Goal: Task Accomplishment & Management: Use online tool/utility

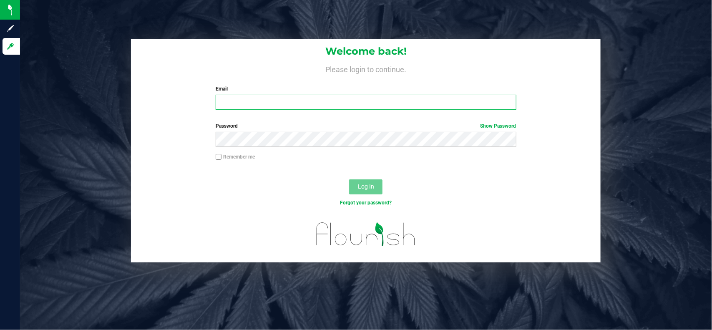
type input "[EMAIL_ADDRESS][PERSON_NAME][DOMAIN_NAME]"
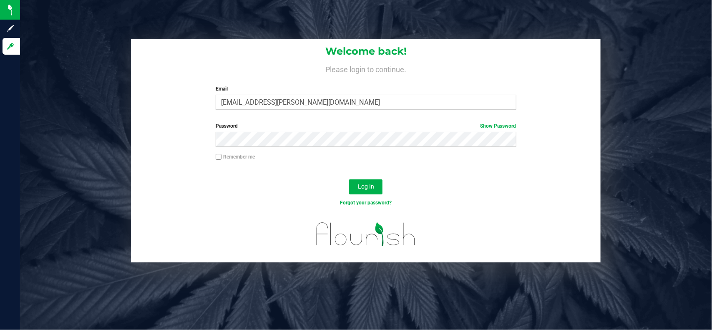
drag, startPoint x: 201, startPoint y: 176, endPoint x: 207, endPoint y: 176, distance: 6.3
click at [201, 176] on div "Log In" at bounding box center [366, 190] width 470 height 28
click at [349, 188] on button "Log In" at bounding box center [365, 186] width 33 height 15
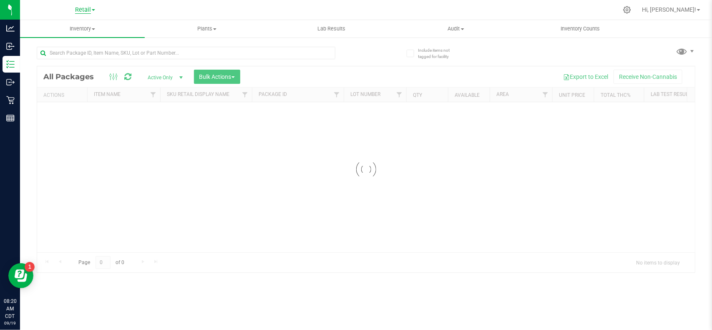
click at [81, 11] on div "Retail Hi, [PERSON_NAME]! Inventory All packages All inventory Waste log Create…" at bounding box center [366, 165] width 692 height 330
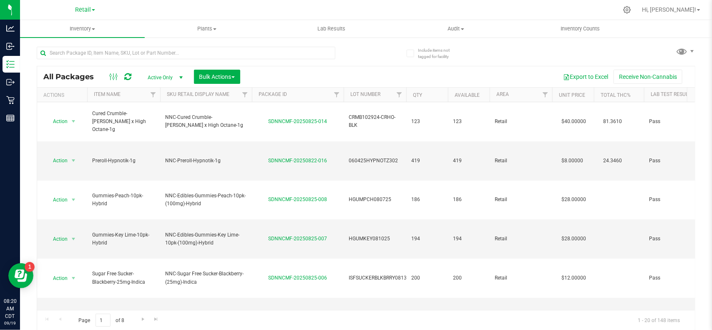
click at [78, 8] on span "Retail" at bounding box center [83, 9] width 16 height 7
click at [66, 38] on link "Manufacturing" at bounding box center [85, 40] width 122 height 11
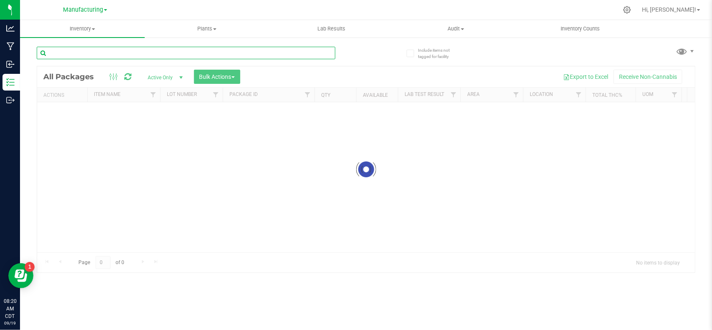
click at [111, 53] on input "text" at bounding box center [186, 53] width 299 height 13
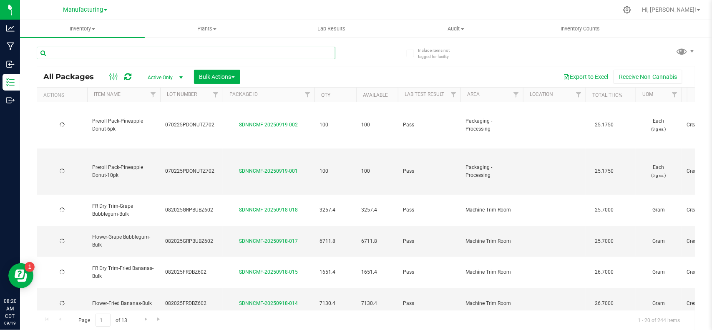
type input "[DATE]"
type input "[PERSON_NAME] cola"
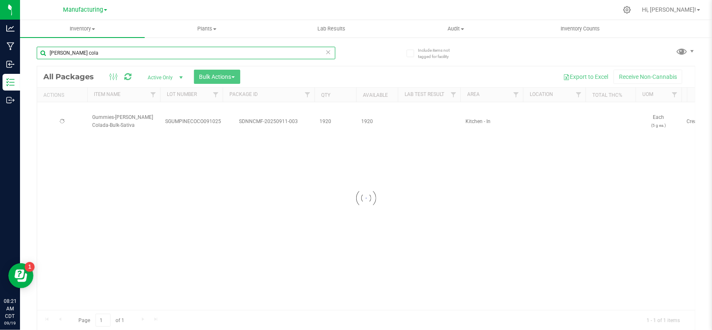
type input "[DATE]"
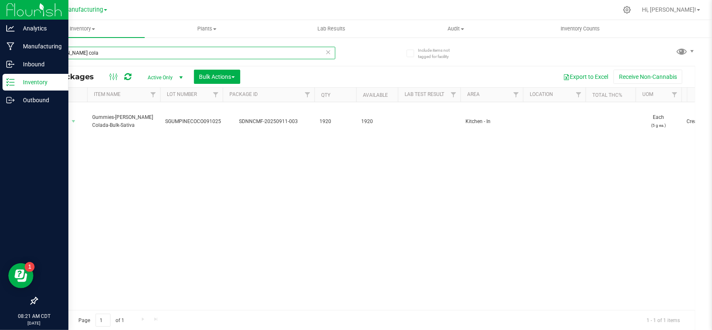
type input "[PERSON_NAME] cola"
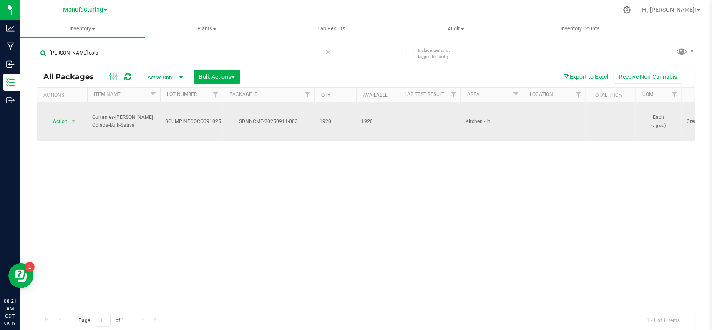
click at [203, 118] on span "SGUMPINECOCO091025" at bounding box center [193, 122] width 56 height 8
click at [217, 115] on input "SGUMPINECOCO091025" at bounding box center [190, 121] width 60 height 13
click at [187, 115] on input "SGUMPINECOCO091025" at bounding box center [190, 121] width 60 height 13
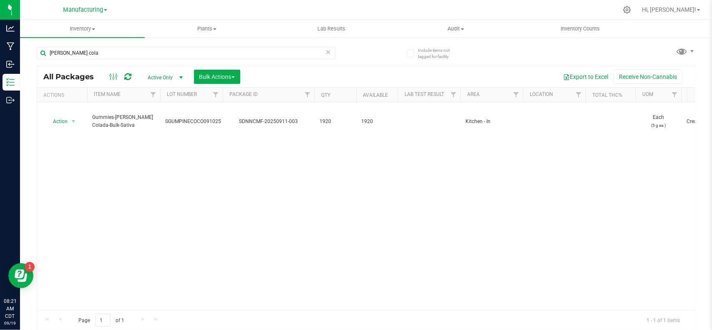
click at [188, 136] on div "Action Action Adjust qty Create package Edit attributes Global inventory Locate…" at bounding box center [366, 206] width 658 height 208
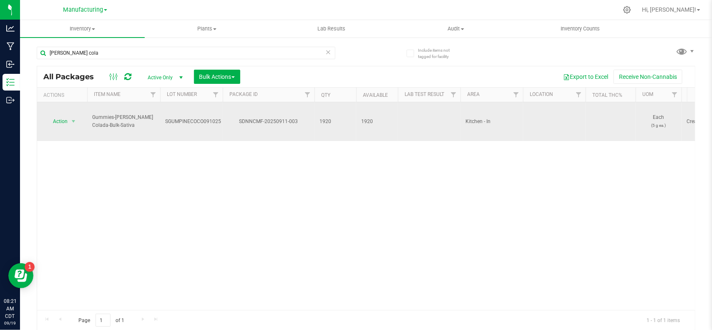
click at [179, 118] on span "SGUMPINECOCO091025" at bounding box center [193, 122] width 56 height 8
click at [189, 115] on input "SGUMPINECOCO091025" at bounding box center [190, 121] width 60 height 13
click at [181, 115] on input "SGUMPINECOCO091025" at bounding box center [190, 121] width 60 height 13
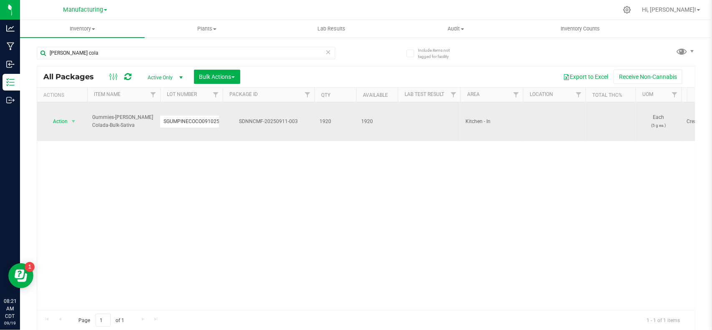
drag, startPoint x: 162, startPoint y: 111, endPoint x: 224, endPoint y: 121, distance: 63.4
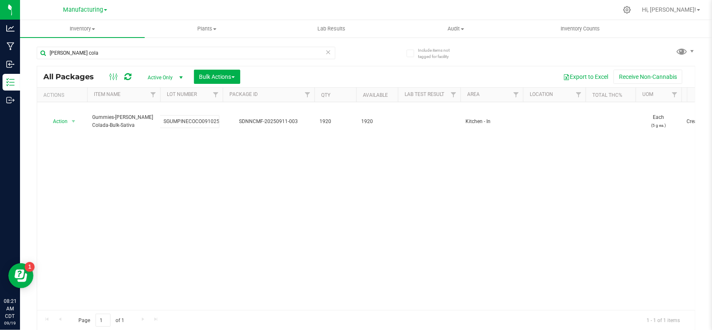
type input "SGUMPINA091025"
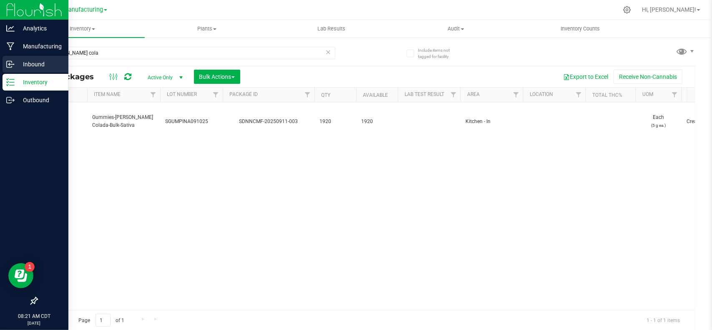
type input "[DATE]"
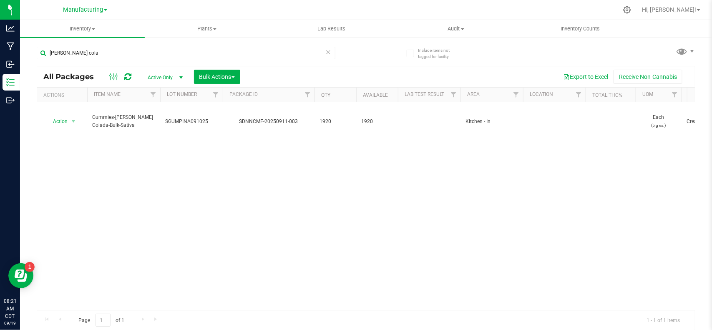
click at [250, 198] on div "Action Action Adjust qty Create package Edit attributes Global inventory Locate…" at bounding box center [366, 206] width 658 height 208
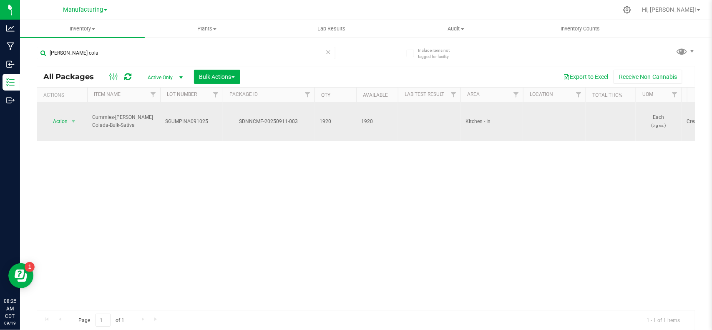
click at [194, 107] on td "SGUMPINA091025" at bounding box center [191, 121] width 63 height 39
drag, startPoint x: 208, startPoint y: 119, endPoint x: 151, endPoint y: 113, distance: 56.7
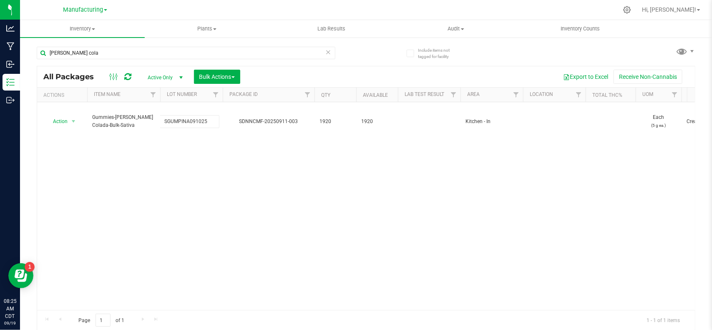
type input "SGUMPINECOCO091025"
click at [192, 208] on div "All Packages Active Only Active Only Lab Samples Locked All Bulk Actions Add to…" at bounding box center [366, 198] width 659 height 265
